Goal: Feedback & Contribution: Leave review/rating

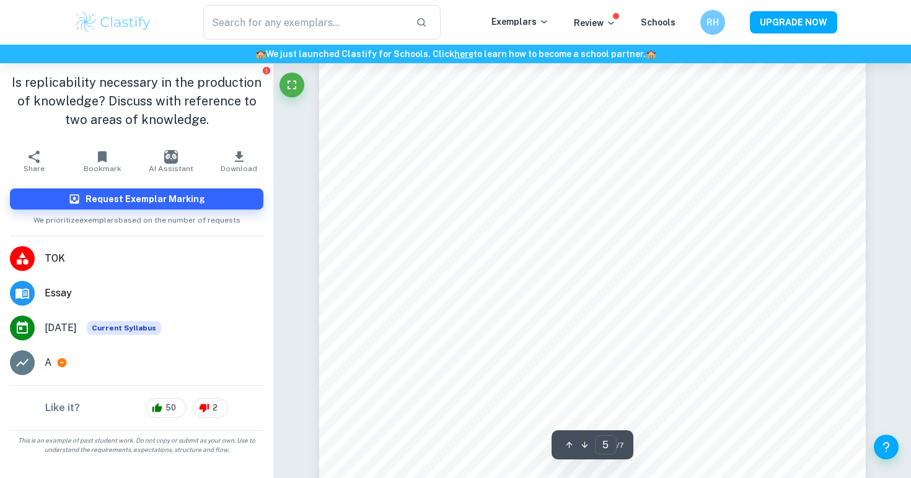
scroll to position [3451, 0]
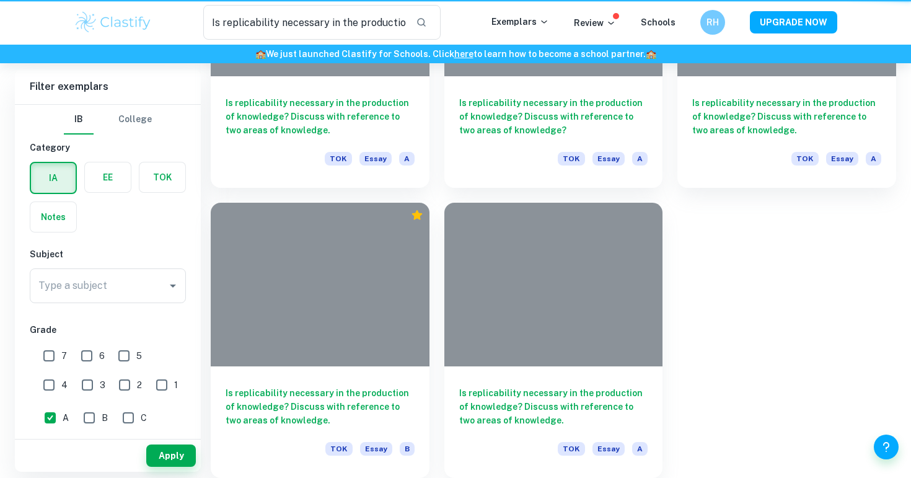
scroll to position [144, 0]
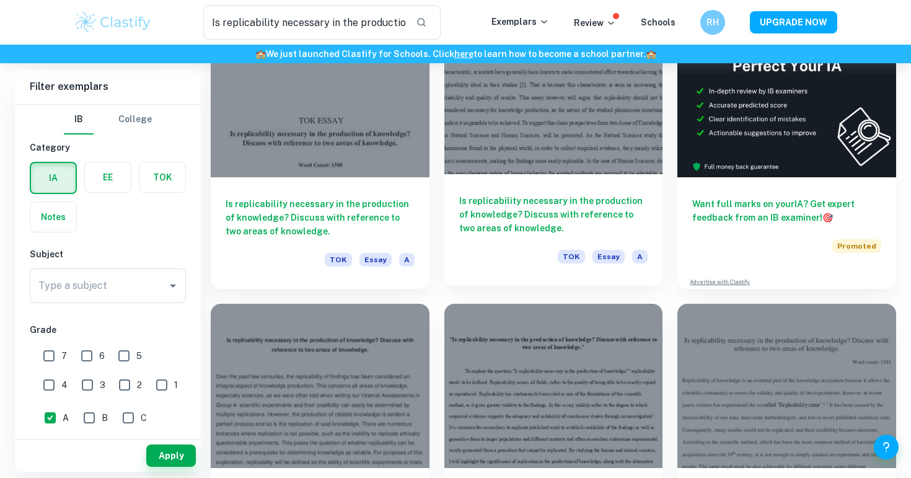
click at [514, 190] on div "Is replicability necessary in the production of knowledge? Discuss with referen…" at bounding box center [553, 230] width 219 height 112
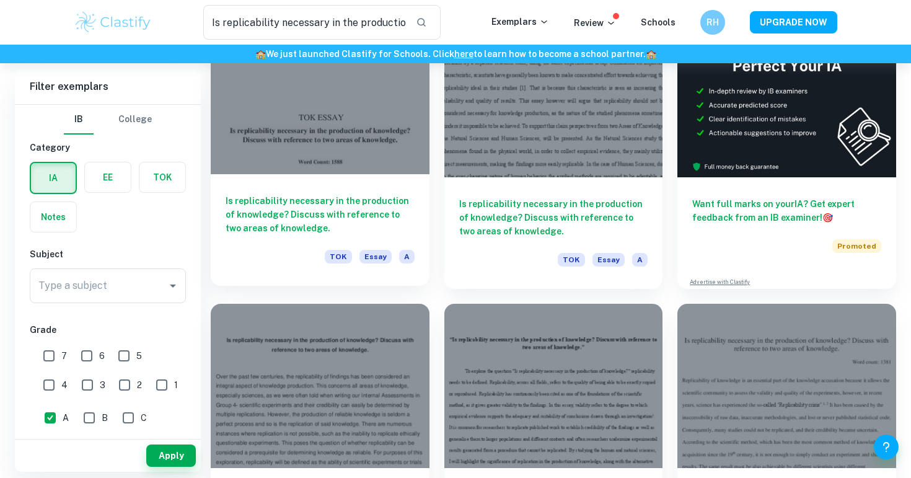
click at [394, 214] on h6 "Is replicability necessary in the production of knowledge? Discuss with referen…" at bounding box center [320, 214] width 189 height 41
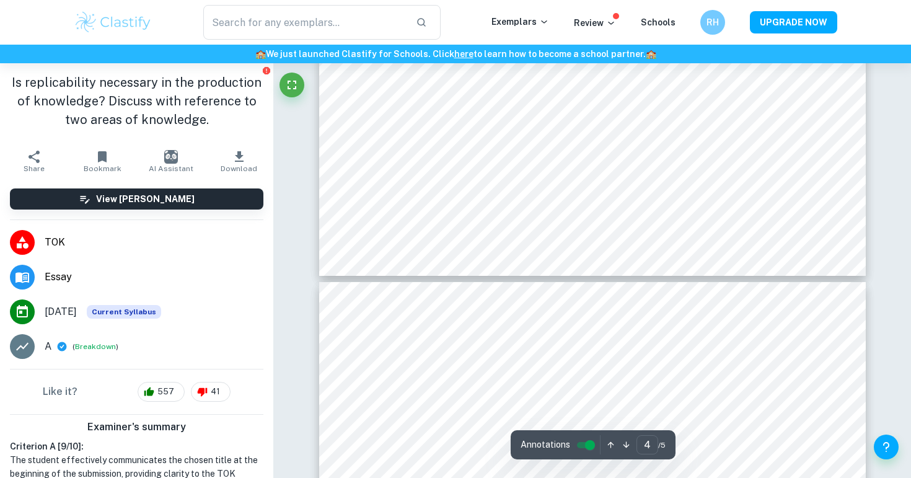
scroll to position [3050, 0]
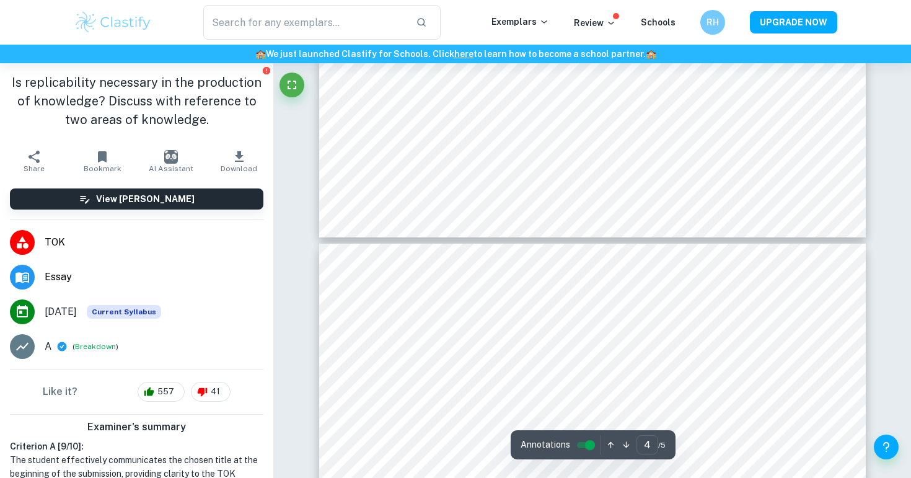
type input "5"
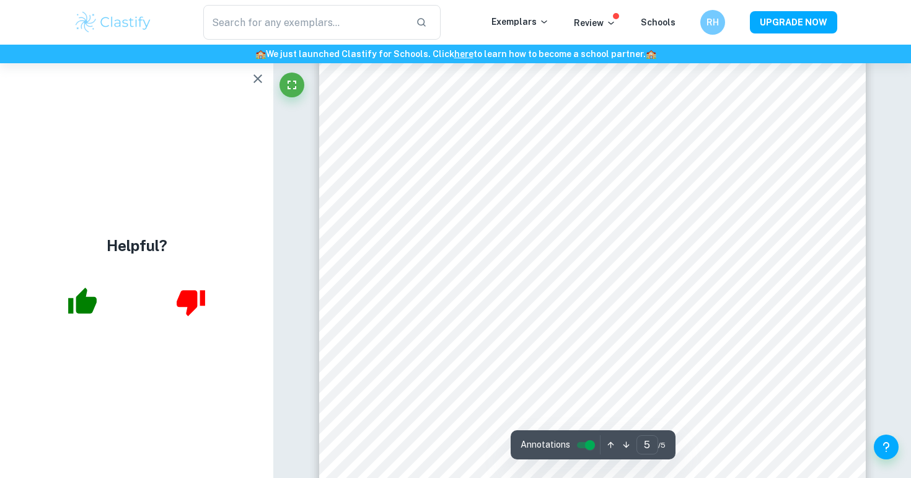
scroll to position [3520, 0]
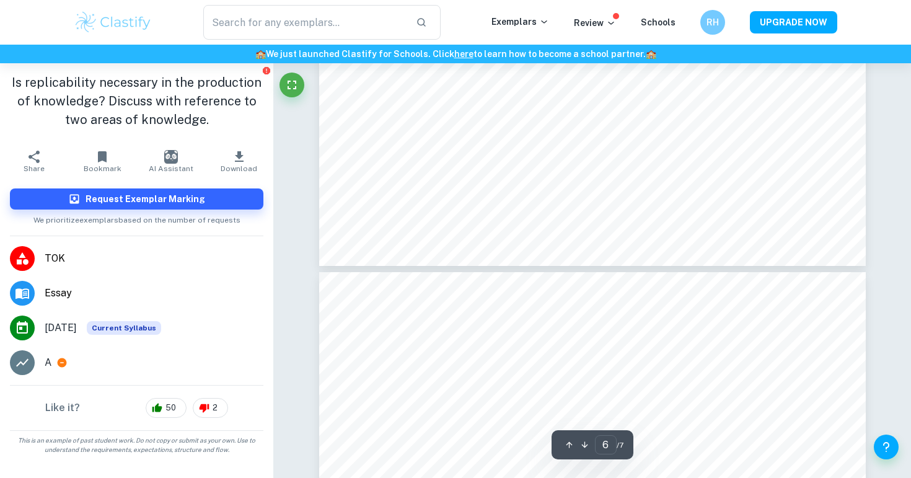
type input "5"
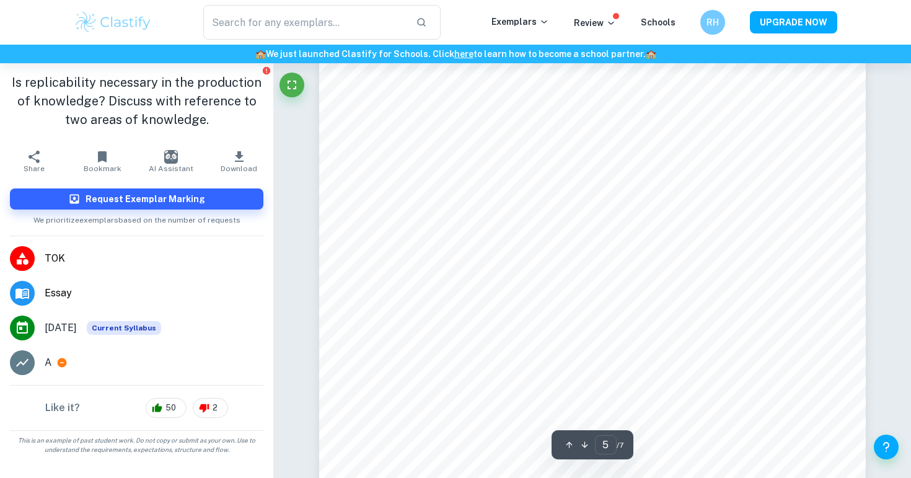
scroll to position [3461, 0]
